Goal: Task Accomplishment & Management: Complete application form

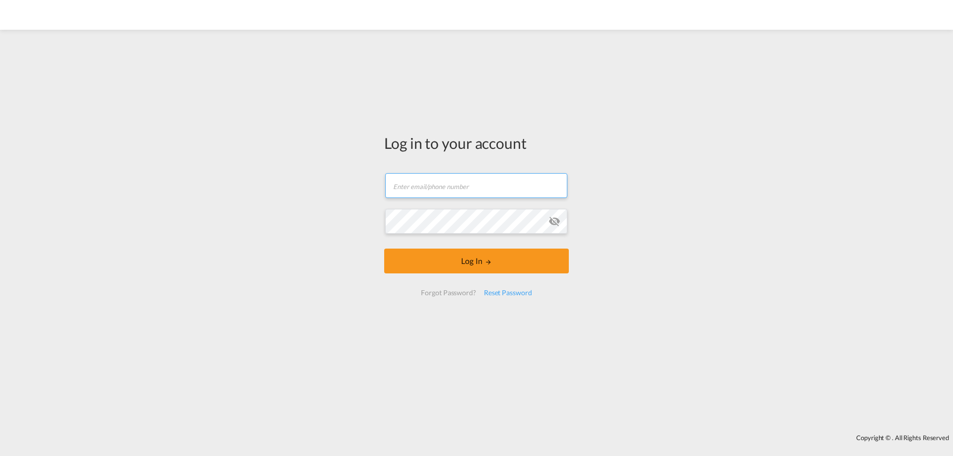
click at [433, 180] on input "text" at bounding box center [476, 185] width 182 height 25
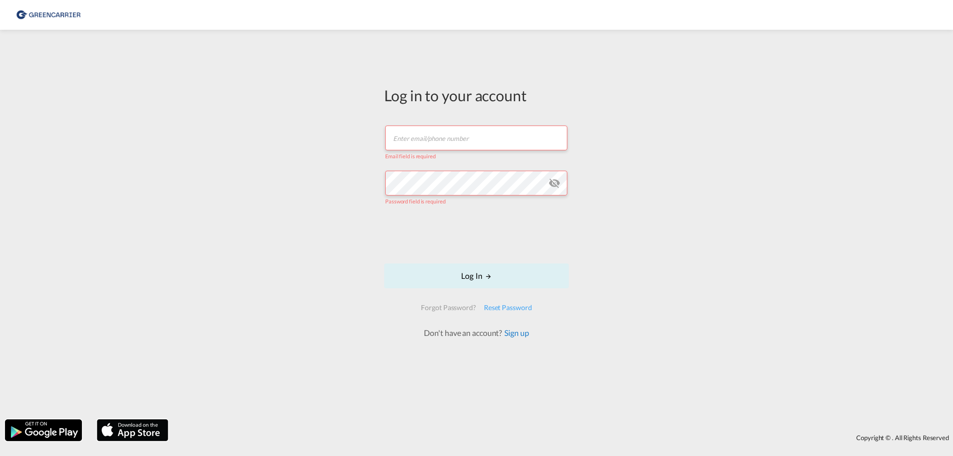
click at [515, 331] on link "Sign up" at bounding box center [515, 332] width 27 height 9
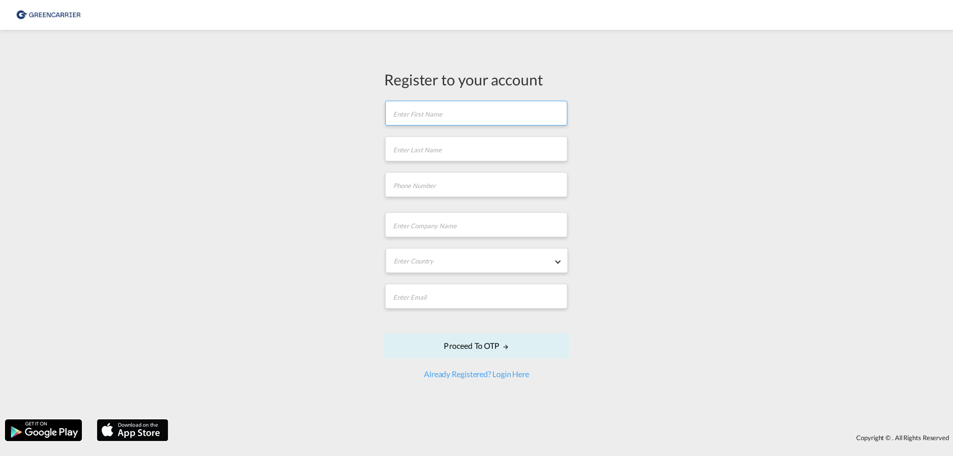
click at [433, 123] on input "text" at bounding box center [476, 113] width 182 height 25
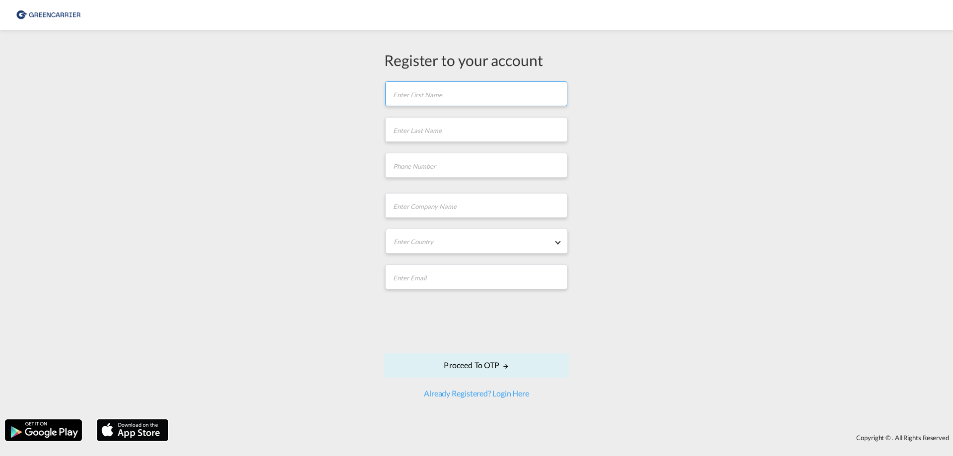
click at [408, 90] on input "text" at bounding box center [476, 93] width 182 height 25
type input "Vivianb"
type input "Pump"
click at [404, 167] on input "tel" at bounding box center [476, 165] width 182 height 25
type input "04078077162"
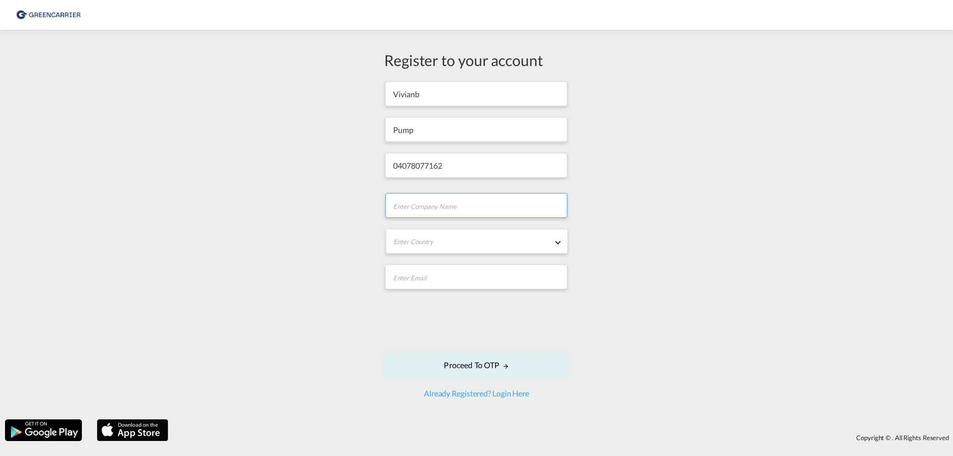
type input "DE215853887"
drag, startPoint x: 458, startPoint y: 208, endPoint x: 379, endPoint y: 204, distance: 78.5
click at [379, 204] on div "Register to your account Vivianb Pump 04078077162 DE215853887 Enter Country [GE…" at bounding box center [477, 224] width 200 height 349
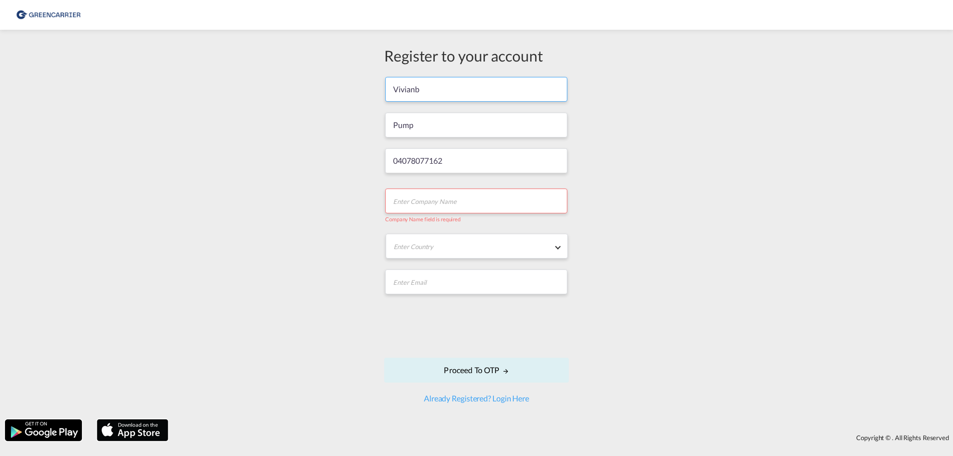
click at [420, 86] on input "Vivianb" at bounding box center [476, 89] width 182 height 25
type input "[PERSON_NAME]"
click at [429, 204] on input "text" at bounding box center [476, 201] width 182 height 25
paste input "NOSTA Sea & Air GmbH"
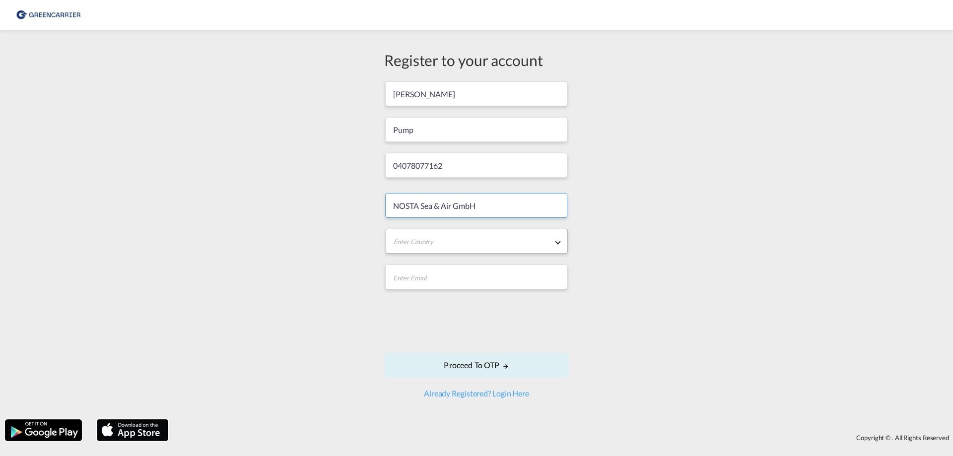
type input "NOSTA Sea & Air GmbH"
click at [432, 245] on md-select "Enter Country [GEOGRAPHIC_DATA] [GEOGRAPHIC_DATA] [GEOGRAPHIC_DATA] [US_STATE] …" at bounding box center [477, 241] width 182 height 25
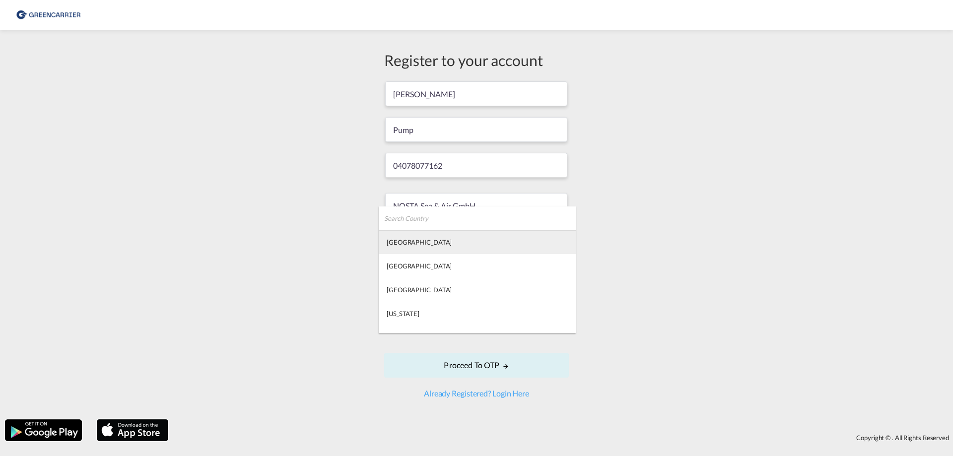
type md-option "[GEOGRAPHIC_DATA]"
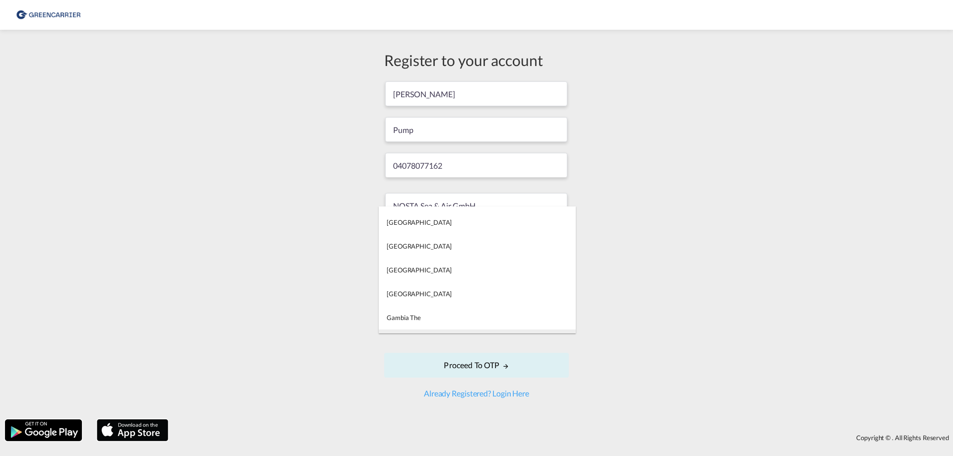
type md-option "[US_STATE]"
type md-option "[GEOGRAPHIC_DATA]"
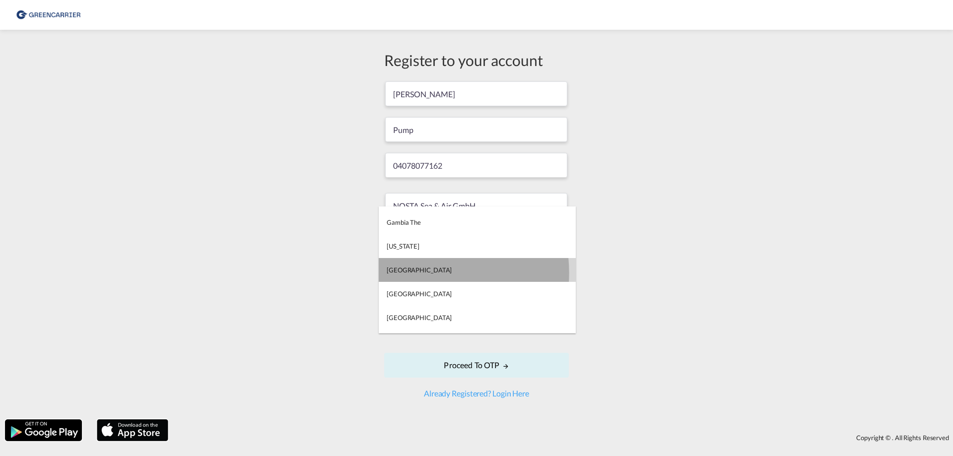
click at [410, 273] on div "[GEOGRAPHIC_DATA]" at bounding box center [419, 270] width 65 height 9
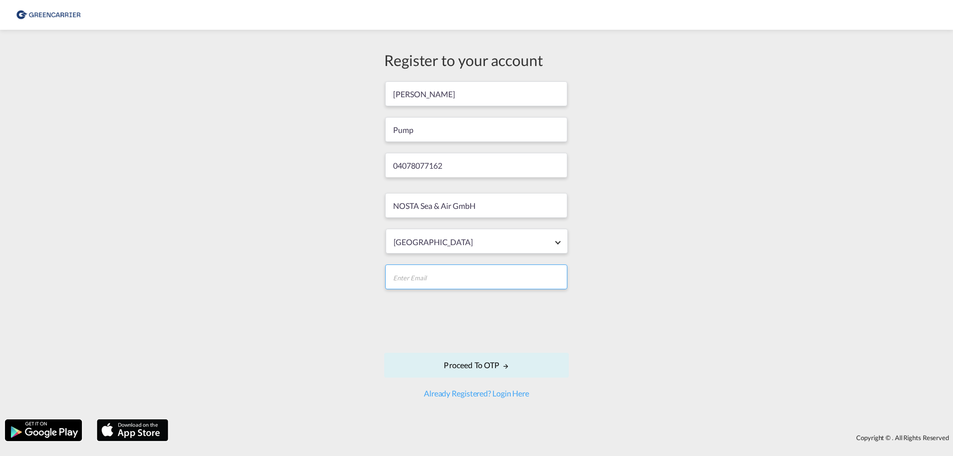
click at [411, 274] on input "email" at bounding box center [476, 277] width 182 height 25
type input "[EMAIL_ADDRESS][DOMAIN_NAME]"
click at [677, 214] on div "Register to your account [PERSON_NAME] 04078077162 NOSTA Sea & Air GmbH Germany…" at bounding box center [476, 225] width 953 height 380
click at [497, 368] on button "Proceed to OTP" at bounding box center [476, 365] width 185 height 25
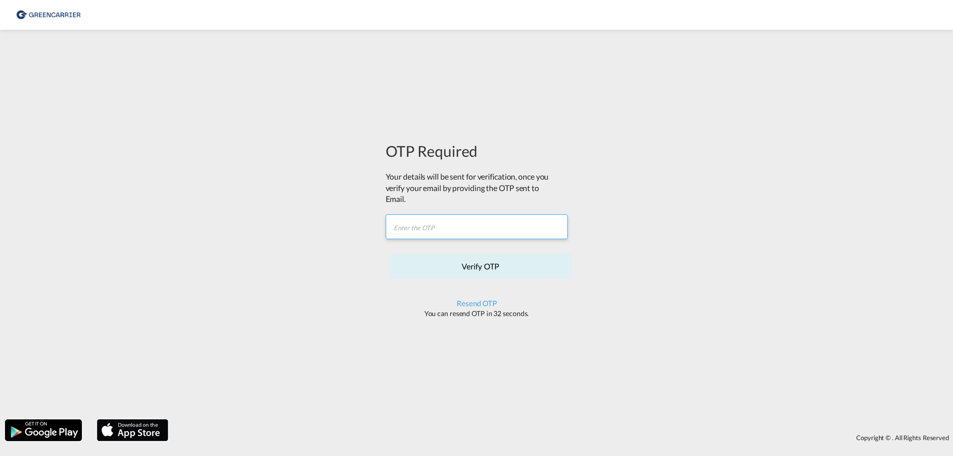
click at [430, 236] on input "text" at bounding box center [477, 226] width 182 height 25
paste input "QWBESQ"
type input "QWBESQ"
click at [460, 267] on button "Verify OTP" at bounding box center [481, 266] width 182 height 25
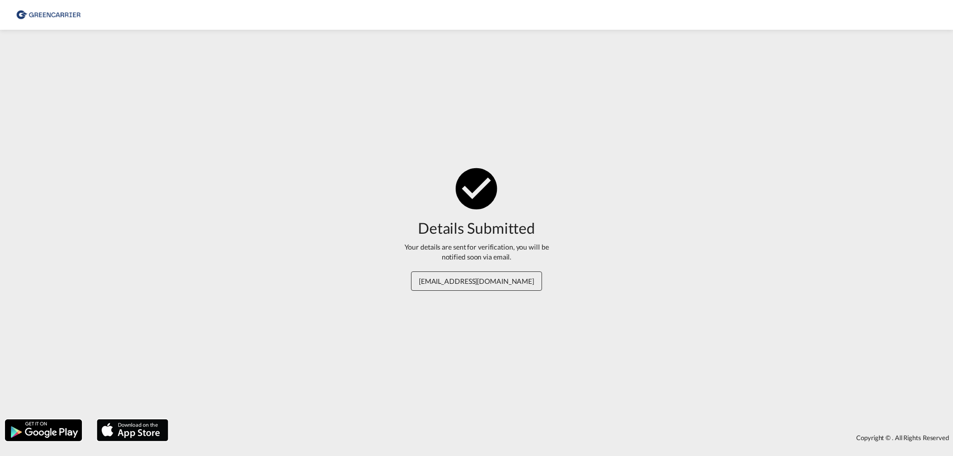
click at [57, 16] on img at bounding box center [48, 15] width 67 height 22
click at [496, 283] on span "[EMAIL_ADDRESS][DOMAIN_NAME]" at bounding box center [476, 281] width 131 height 19
click at [460, 186] on md-icon "icon-checkbox-marked-circle" at bounding box center [477, 188] width 50 height 50
